Goal: Task Accomplishment & Management: Manage account settings

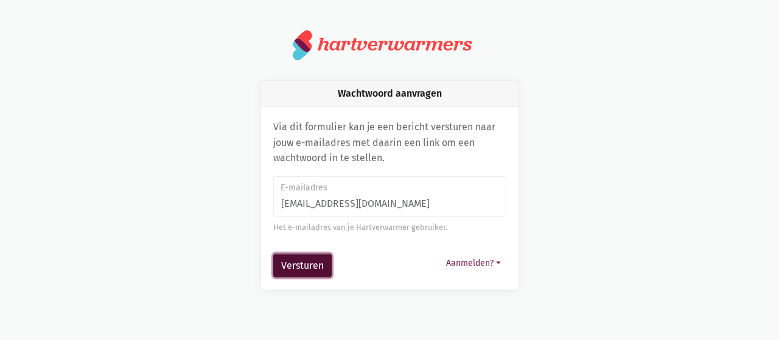
click at [291, 268] on button "Versturen" at bounding box center [302, 266] width 58 height 24
